Goal: Complete application form

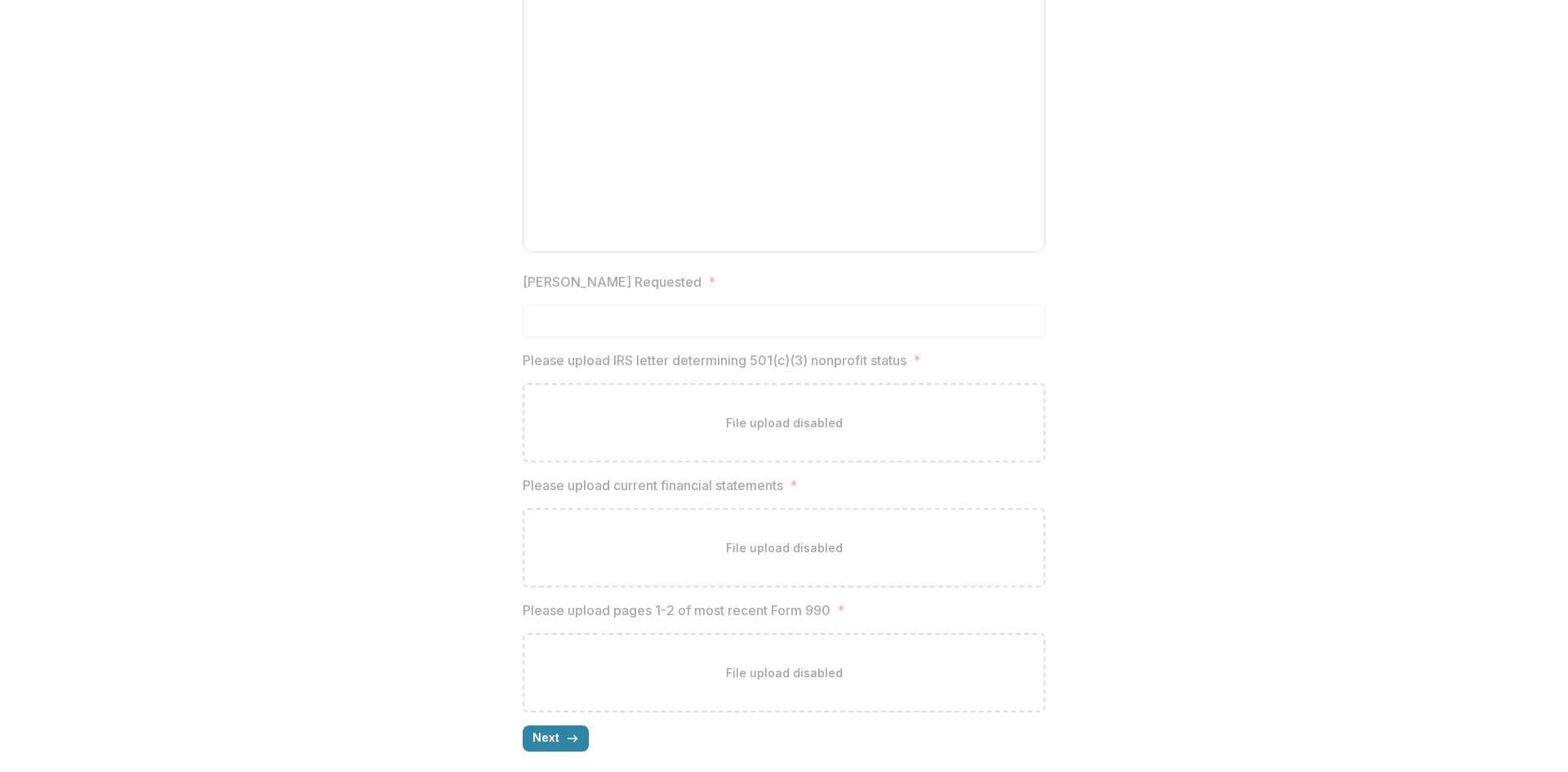
scroll to position [1904, 0]
click at [560, 730] on button "Next" at bounding box center [555, 732] width 66 height 26
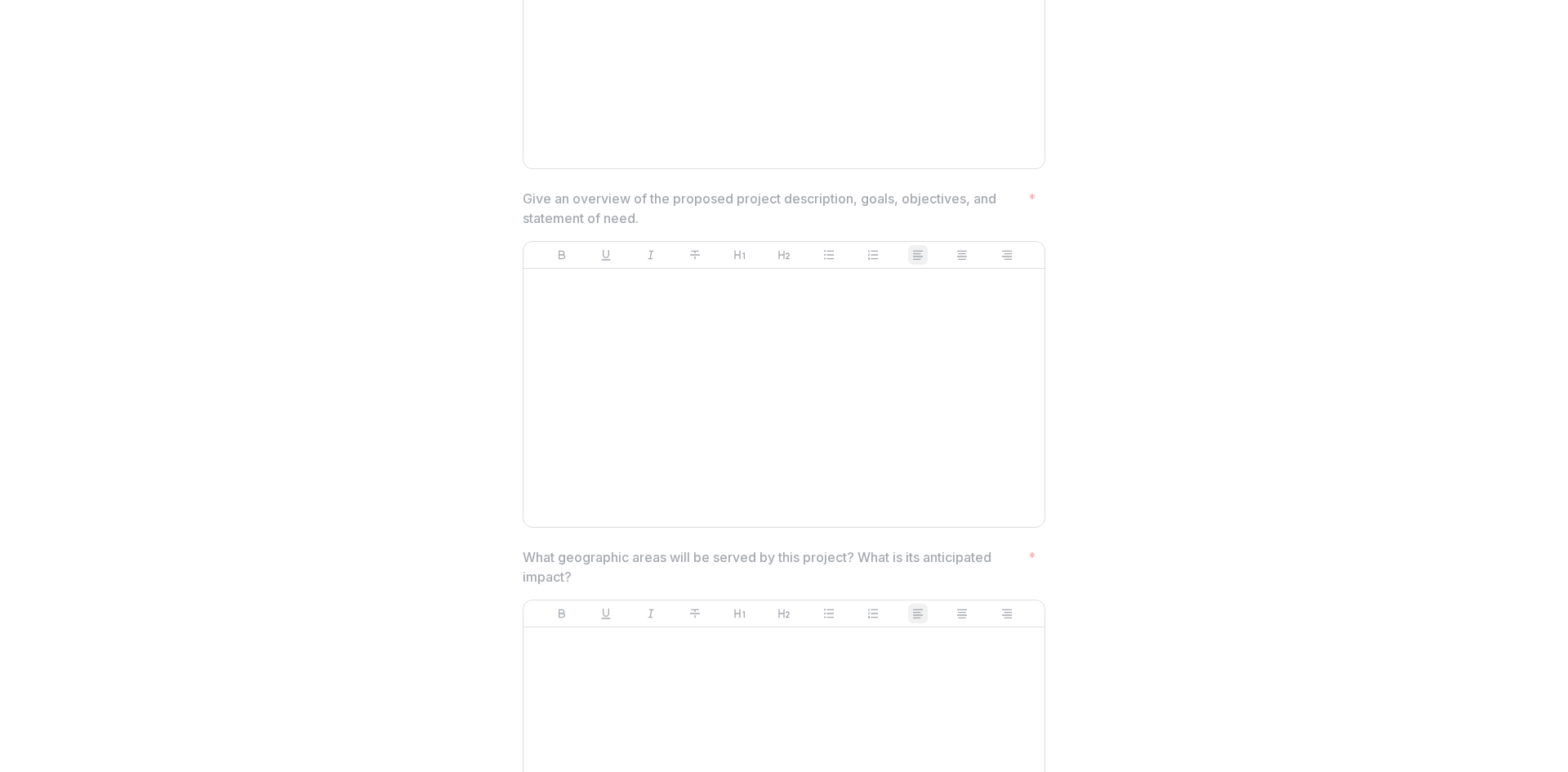
scroll to position [102, 0]
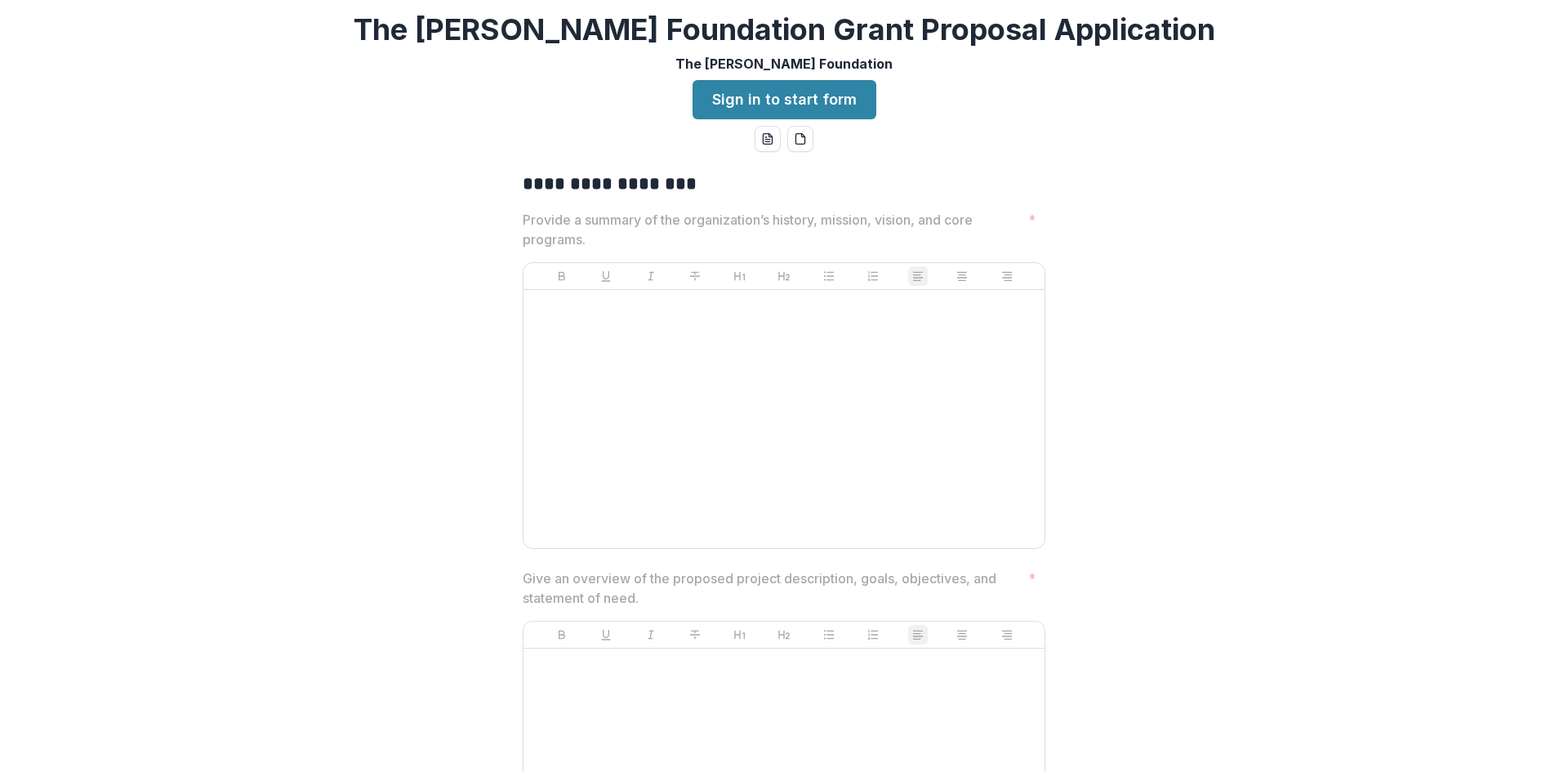
scroll to position [0, 0]
drag, startPoint x: 559, startPoint y: 228, endPoint x: 518, endPoint y: 196, distance: 52.0
copy div "**********"
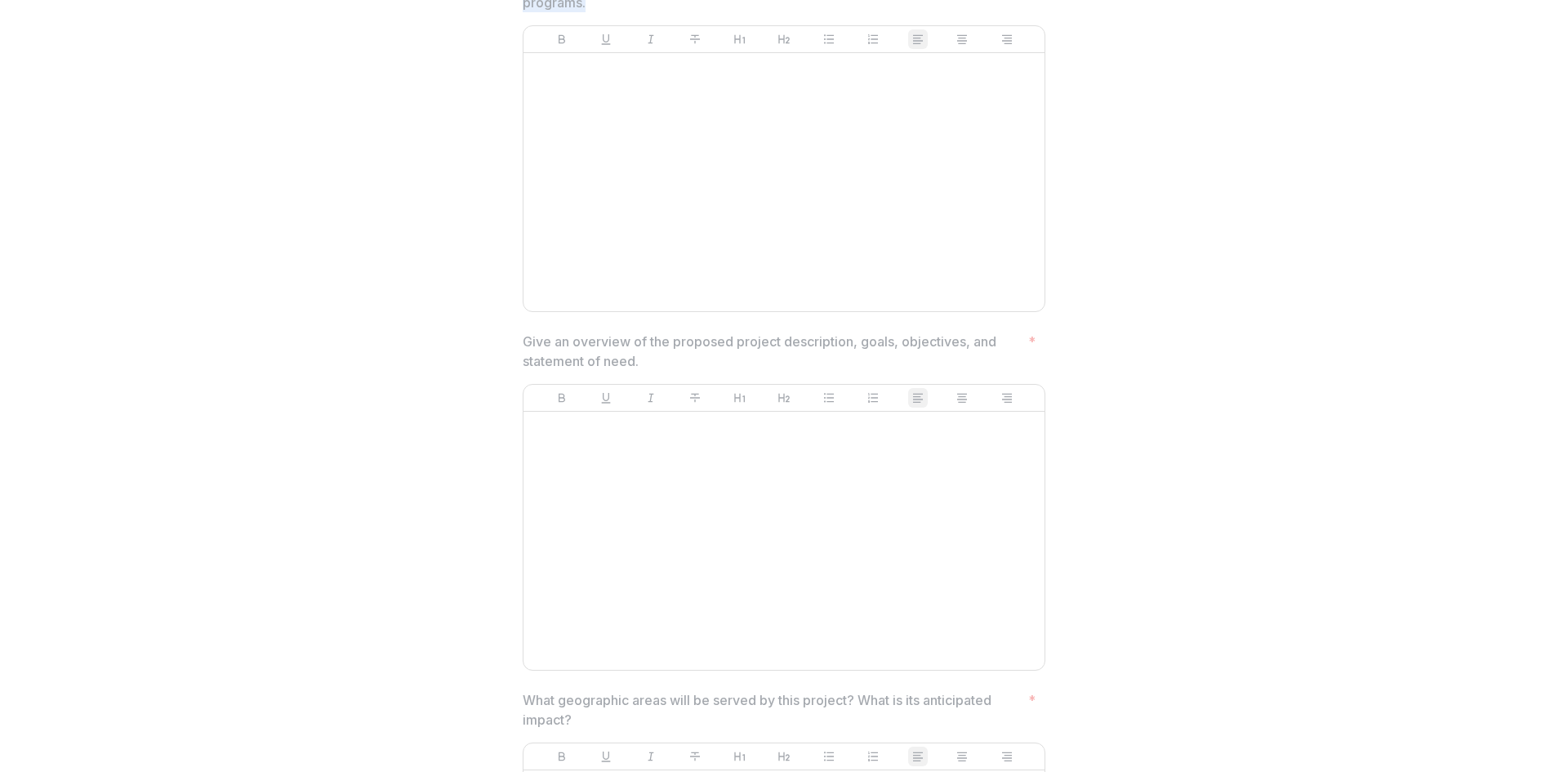
scroll to position [245, 0]
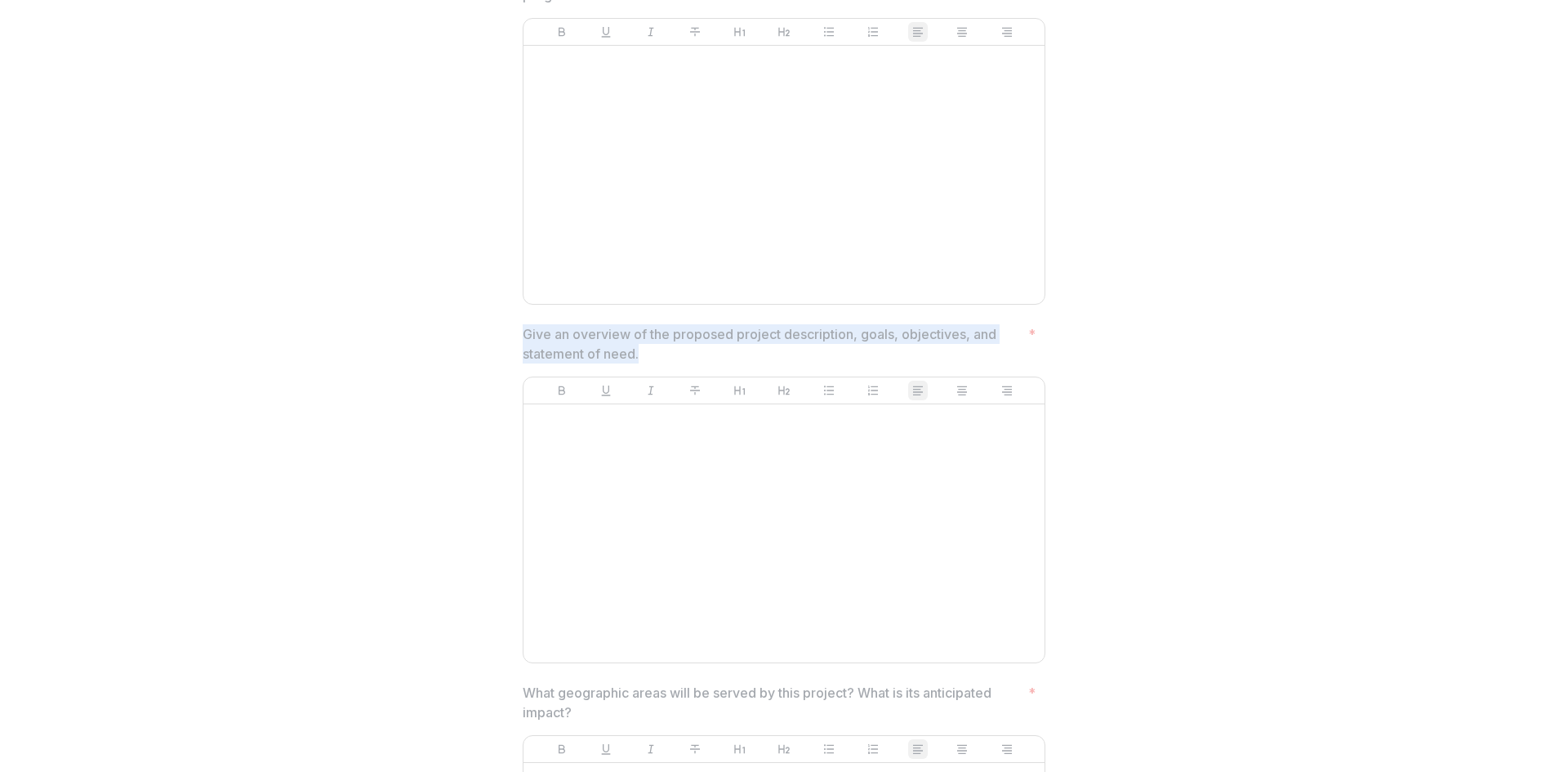
drag, startPoint x: 649, startPoint y: 359, endPoint x: 513, endPoint y: 342, distance: 137.1
copy p "Give an overview of the proposed project description, goals, objectives, and st…"
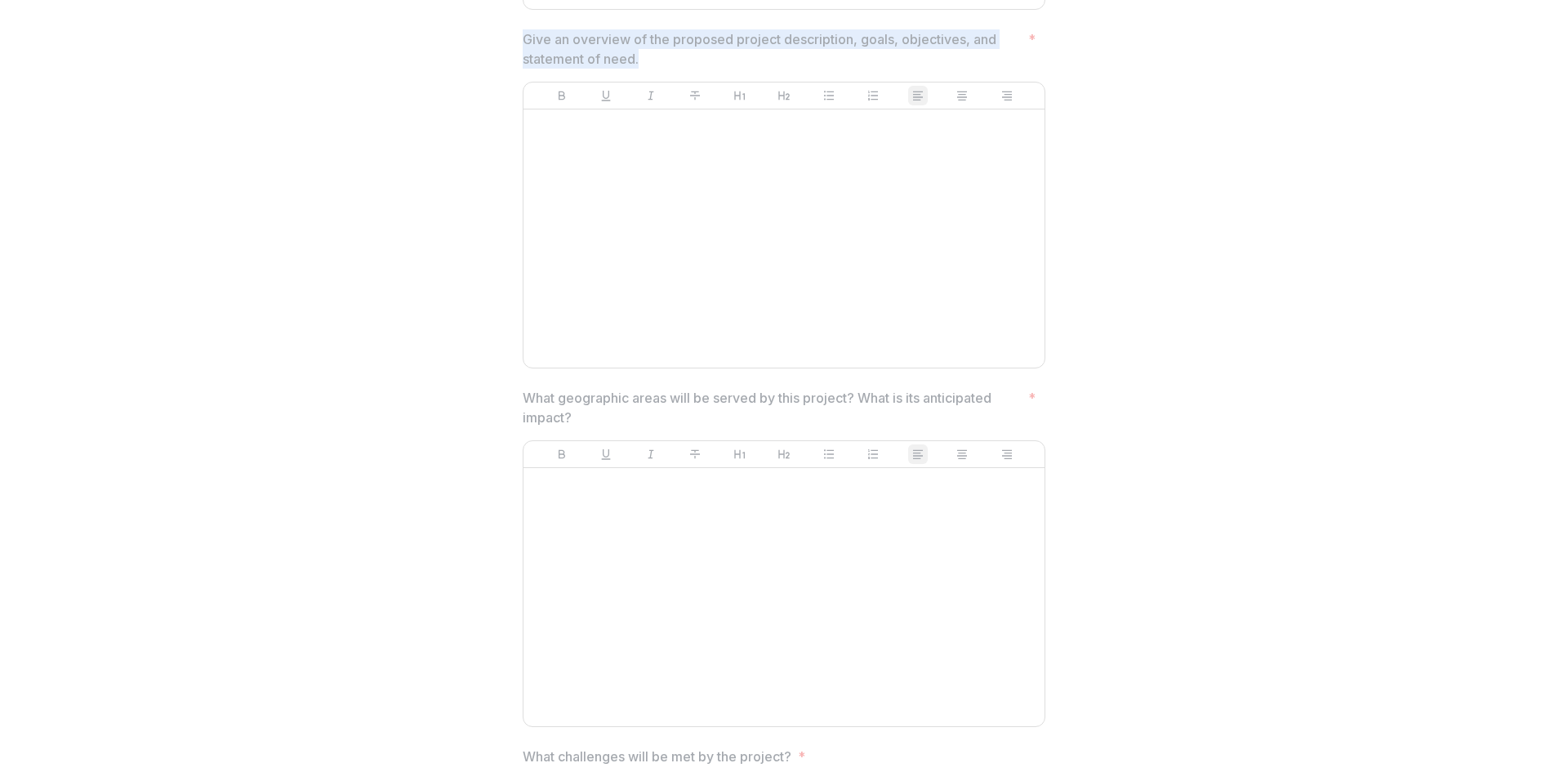
scroll to position [572, 0]
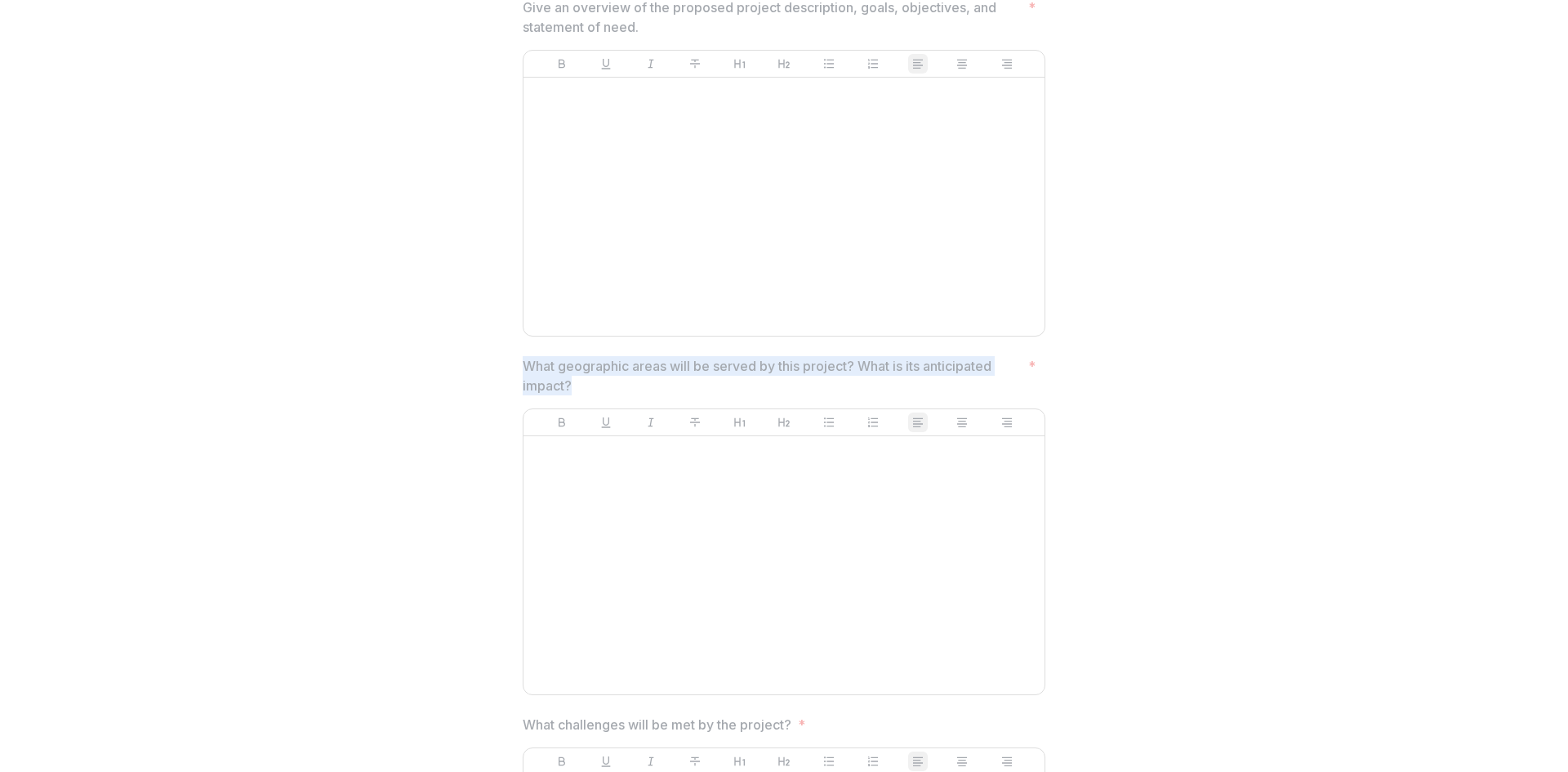
drag, startPoint x: 597, startPoint y: 390, endPoint x: 510, endPoint y: 372, distance: 88.8
click at [510, 372] on div "**********" at bounding box center [784, 519] width 549 height 1863
copy p "What geographic areas will be served by this project? What is its anticipated i…"
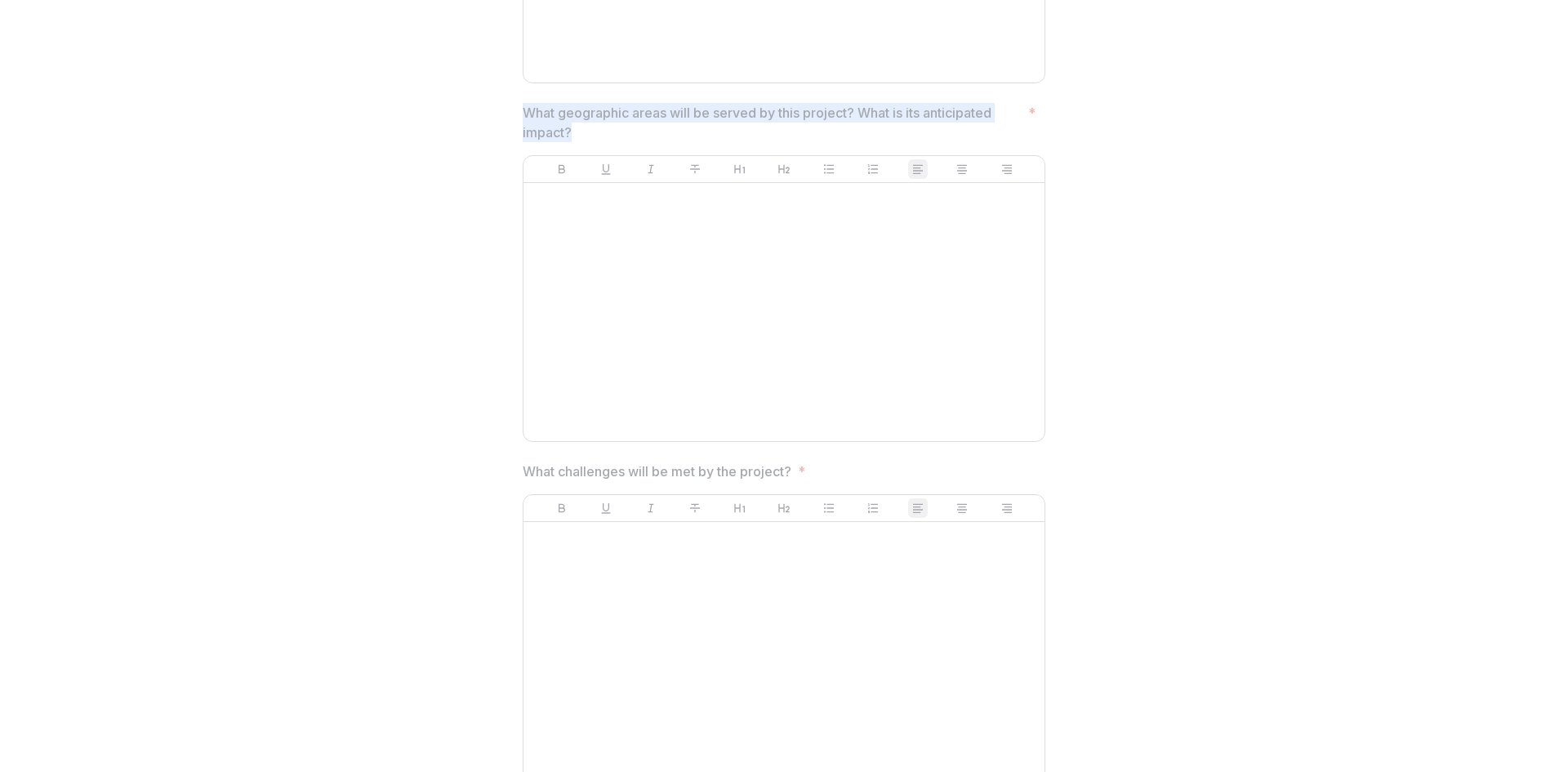
scroll to position [899, 0]
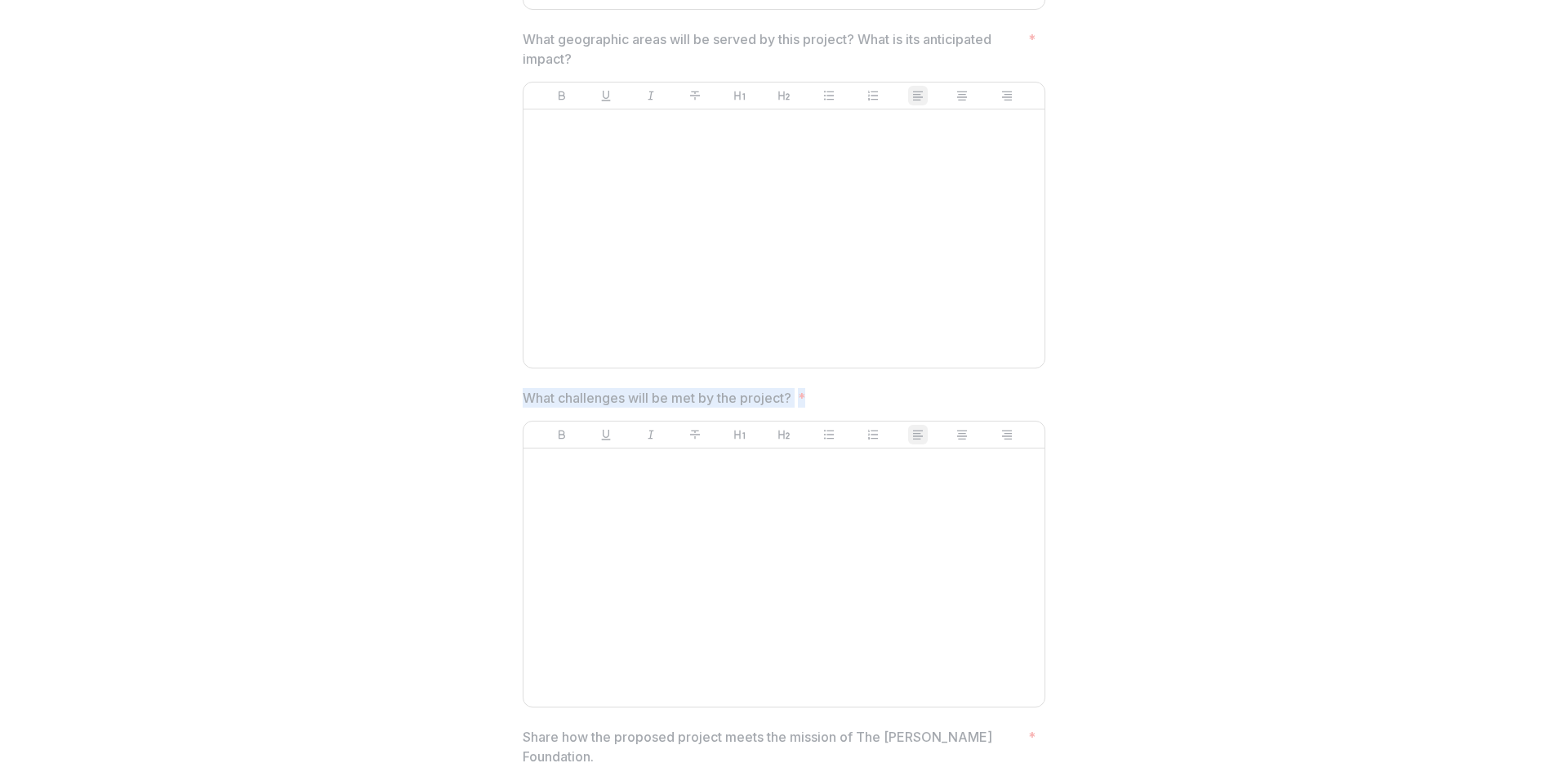
drag, startPoint x: 816, startPoint y: 394, endPoint x: 433, endPoint y: 384, distance: 383.1
click at [433, 384] on div "**********" at bounding box center [784, 192] width 1555 height 1863
copy span "What challenges will be met by the project? *"
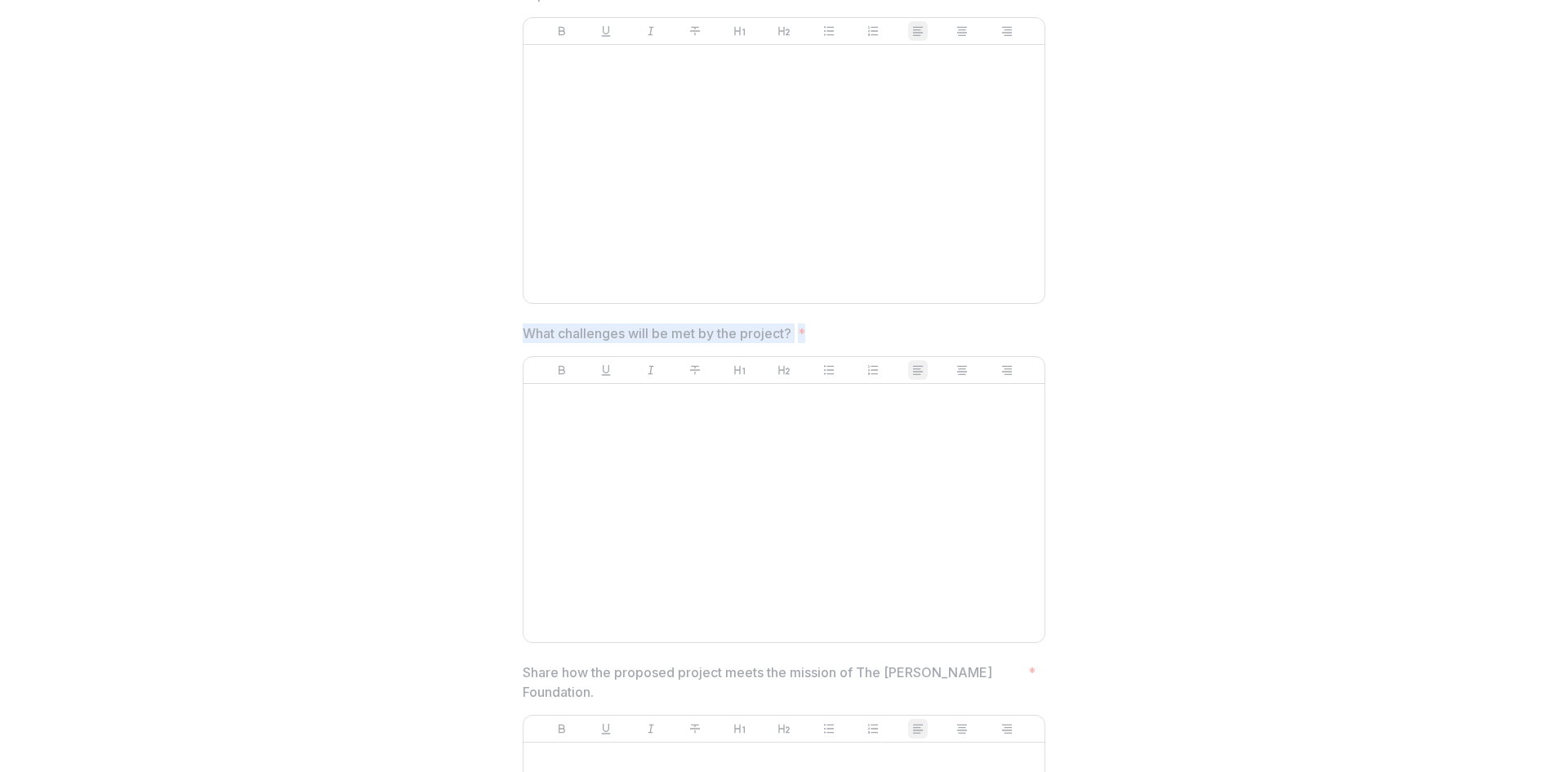
scroll to position [1225, 0]
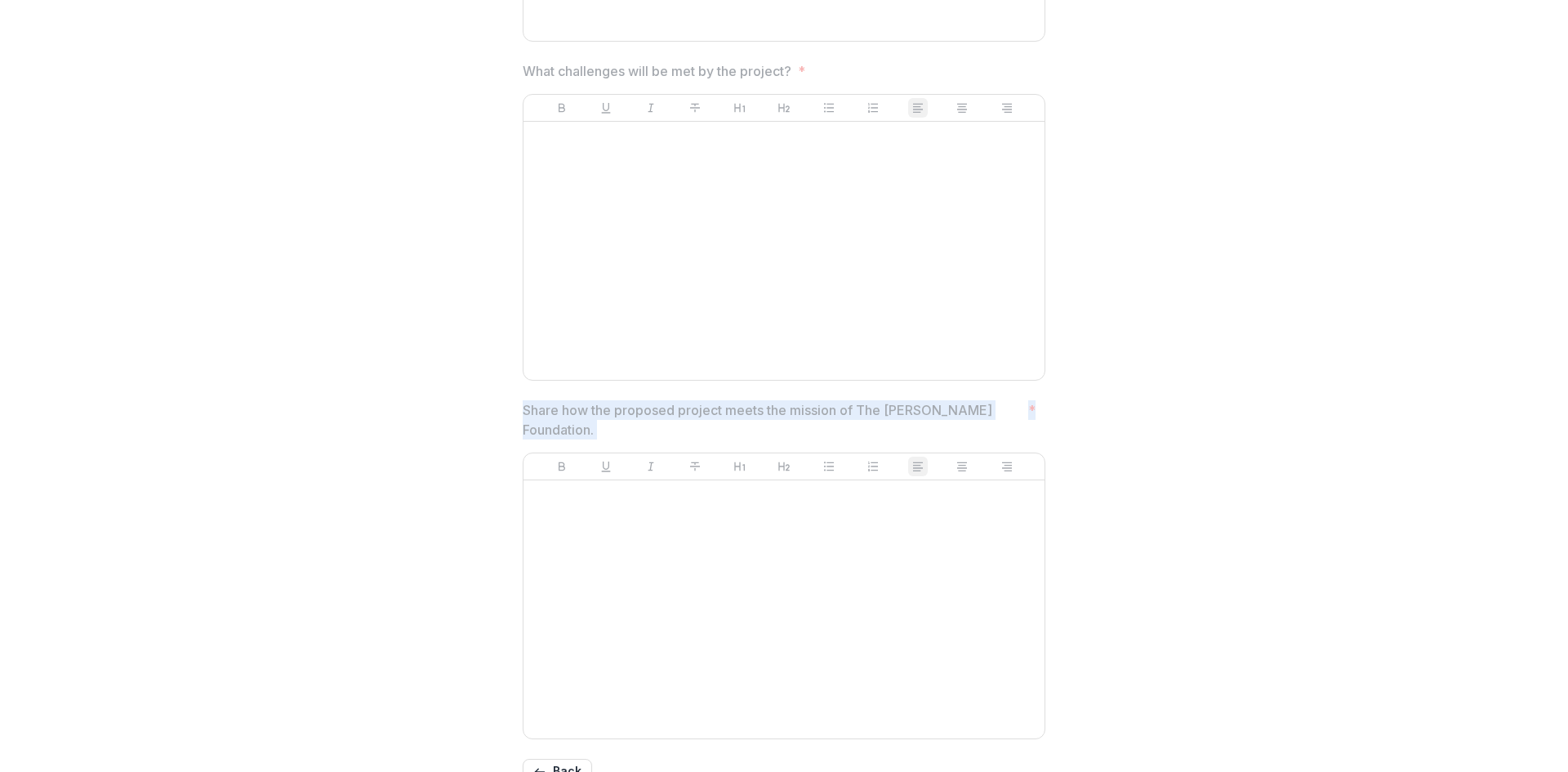
drag, startPoint x: 1033, startPoint y: 409, endPoint x: 511, endPoint y: 416, distance: 522.0
copy span "Share how the proposed project meets the mission of The [PERSON_NAME] Foundatio…"
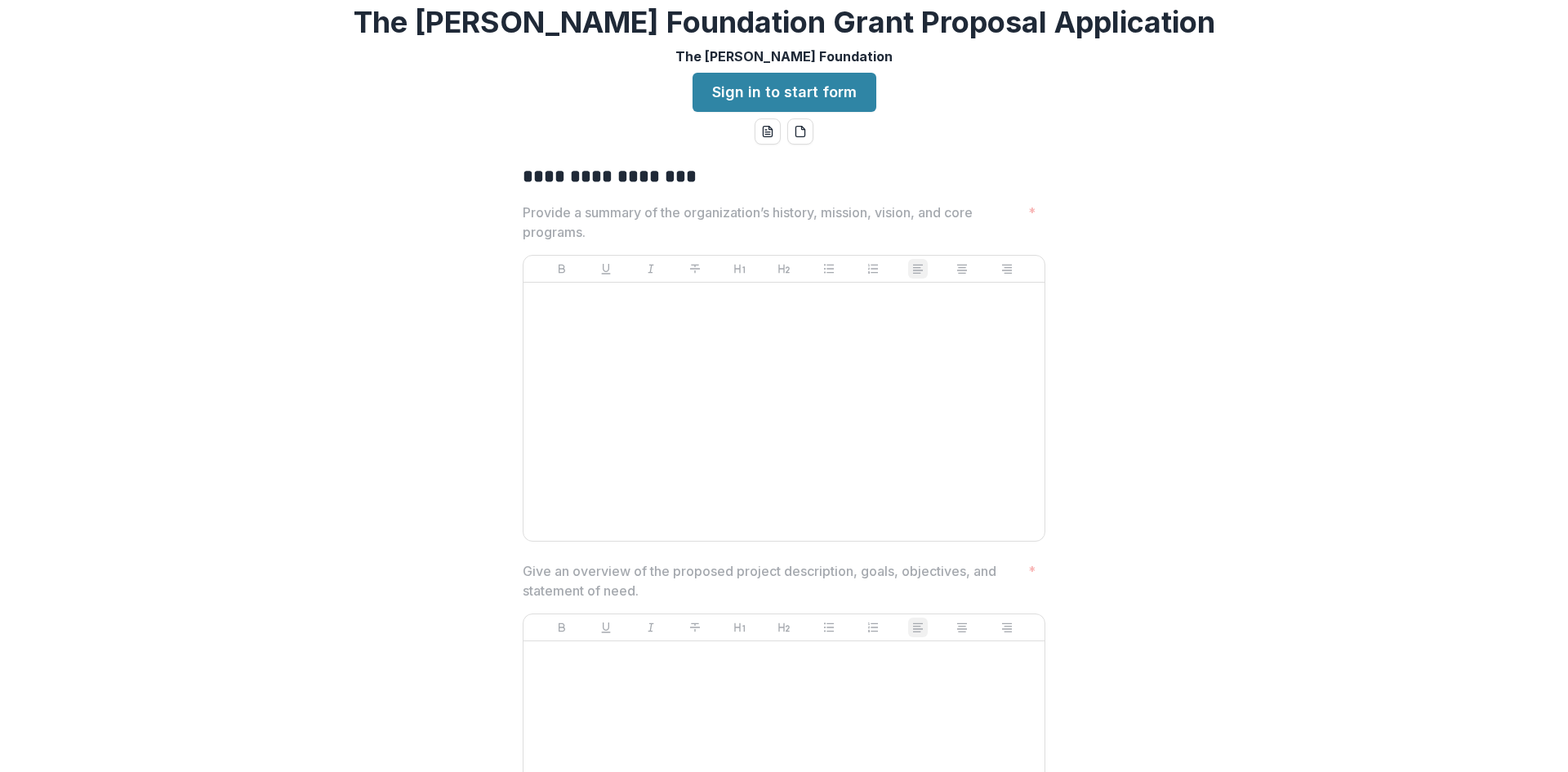
scroll to position [0, 0]
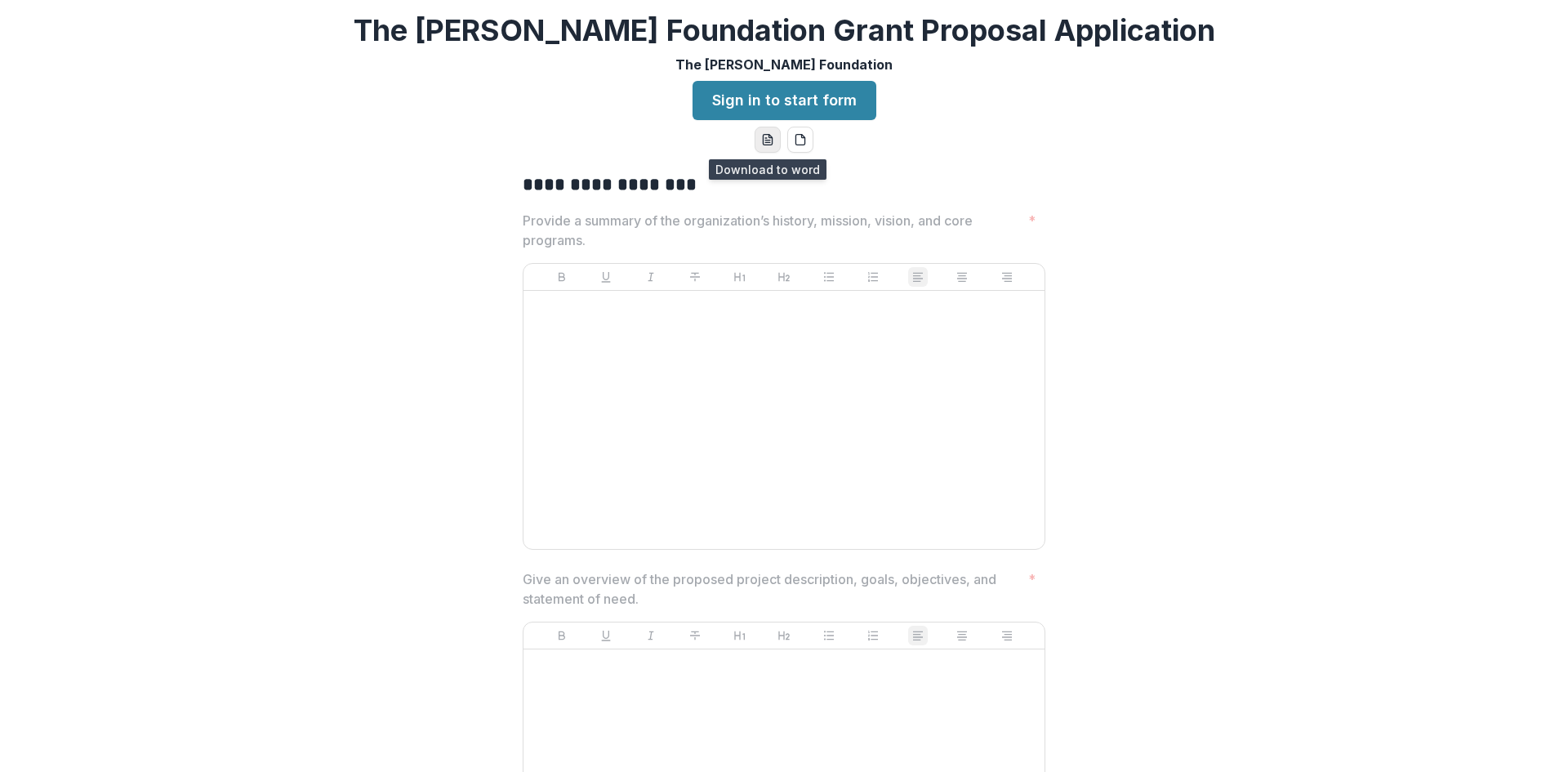
click at [767, 140] on icon "word-download" at bounding box center [768, 140] width 13 height 13
